Goal: Find specific page/section: Find specific page/section

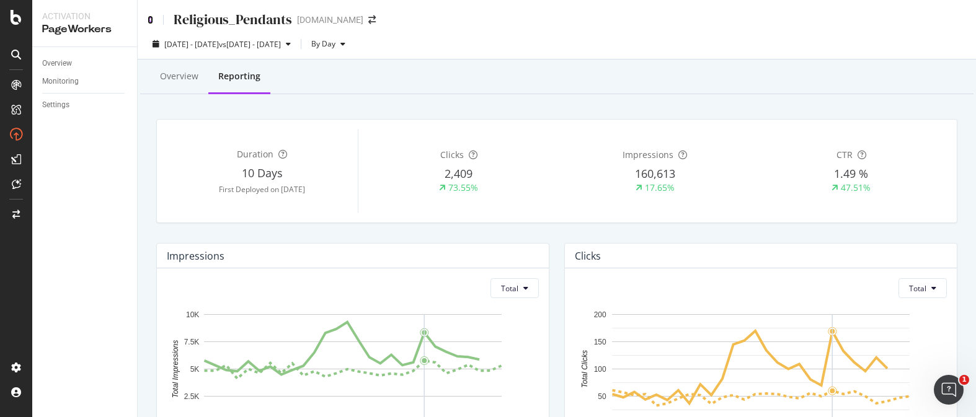
click at [151, 19] on icon at bounding box center [151, 20] width 6 height 9
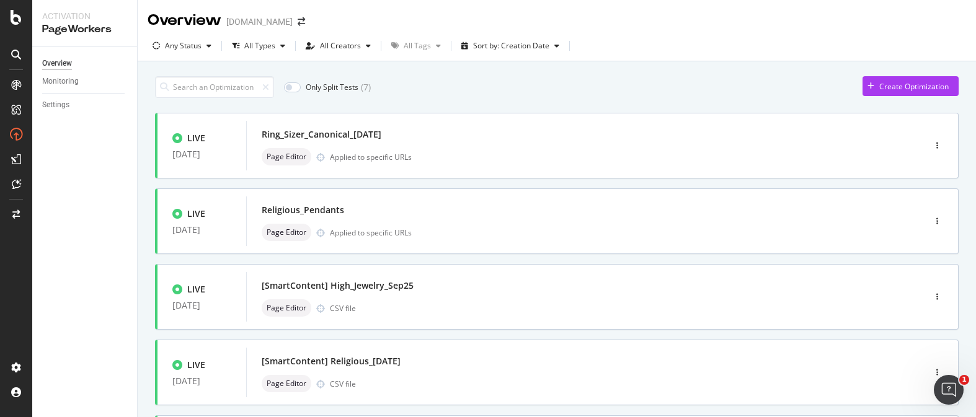
scroll to position [2, 0]
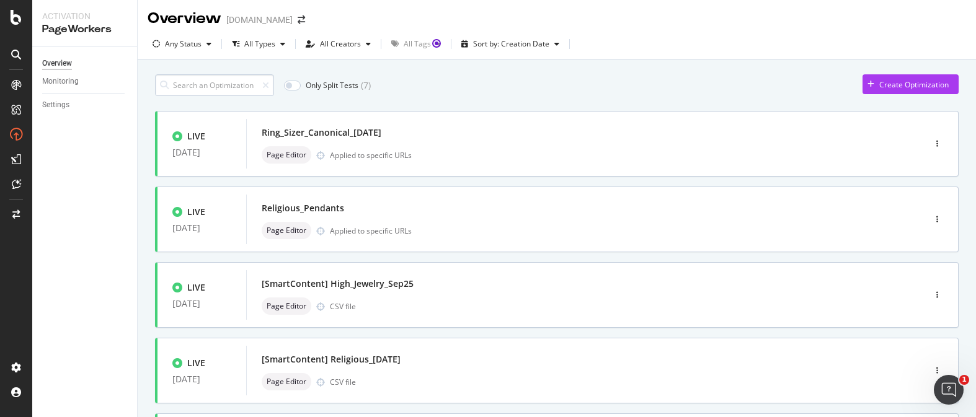
click at [202, 90] on input at bounding box center [214, 85] width 119 height 22
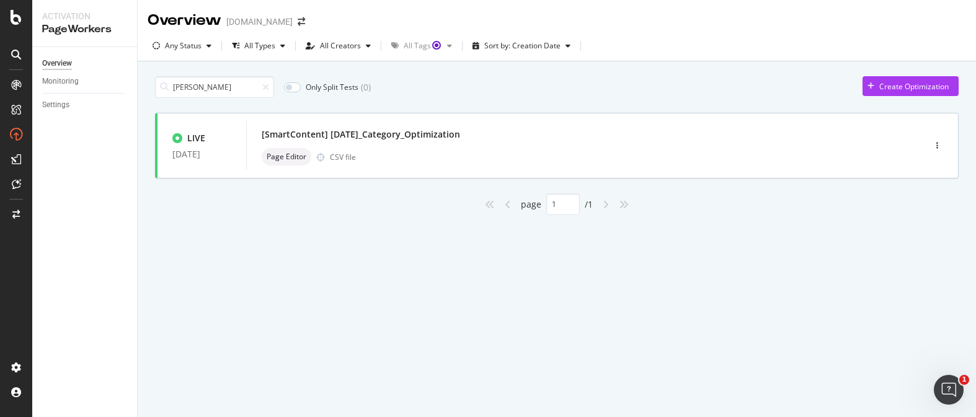
scroll to position [0, 0]
